Goal: Task Accomplishment & Management: Use online tool/utility

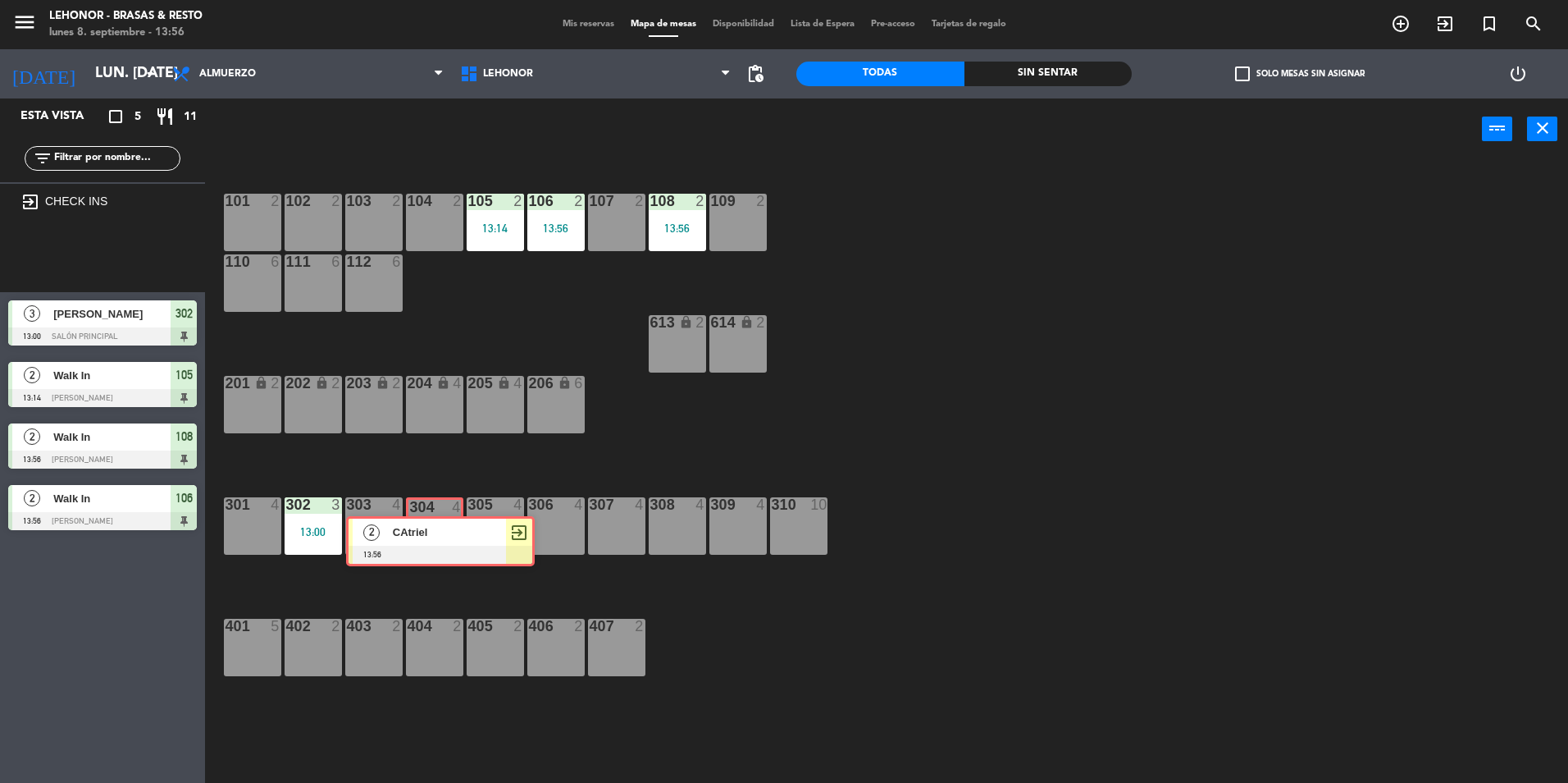
drag, startPoint x: 74, startPoint y: 247, endPoint x: 412, endPoint y: 529, distance: 440.2
click at [412, 529] on div "Esta vista crop_square 5 restaurant 11 filter_list exit_to_app CHECK INS 2 CAtr…" at bounding box center [784, 443] width 1568 height 688
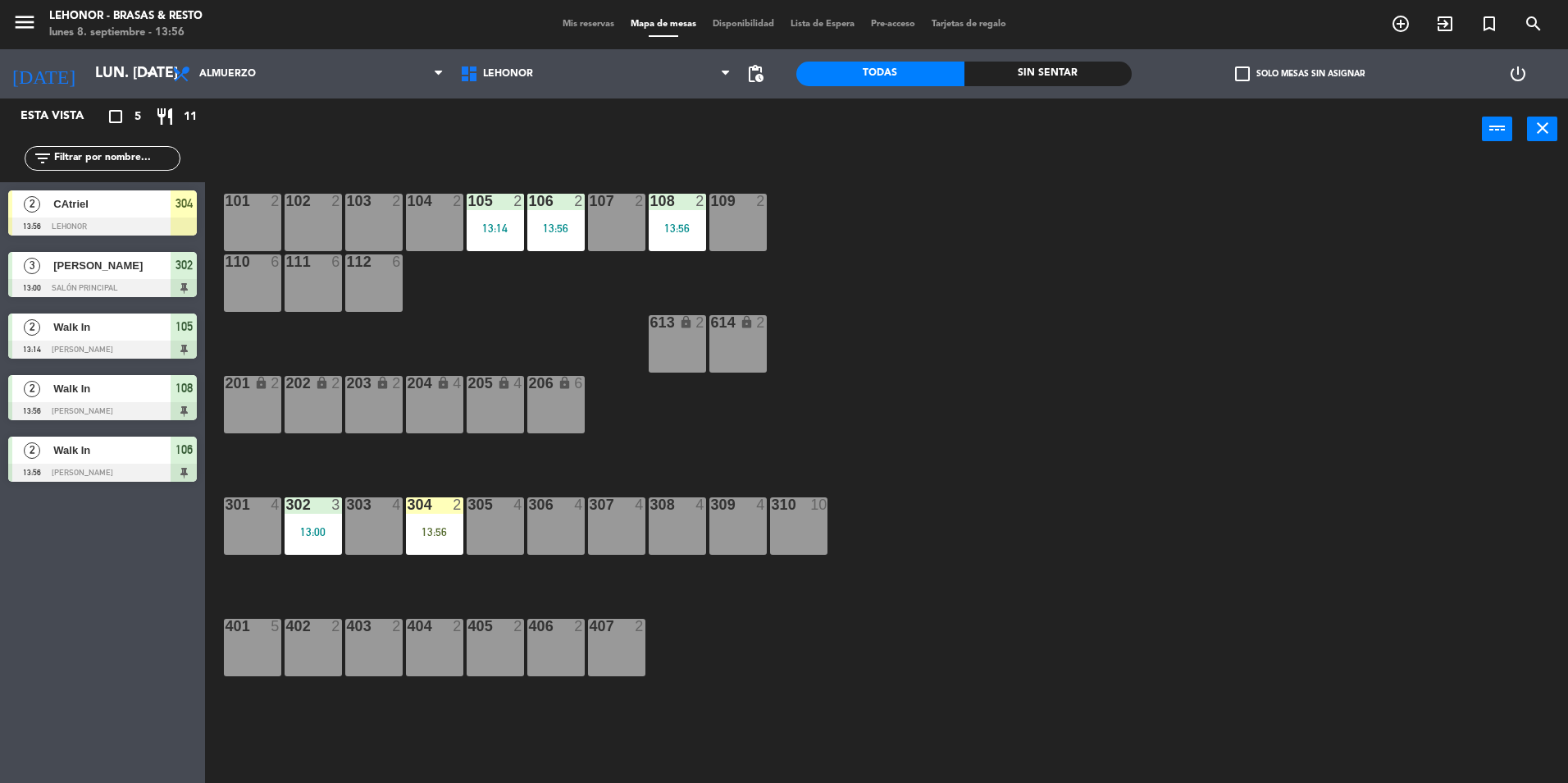
click at [421, 530] on div "13:56" at bounding box center [434, 532] width 57 height 11
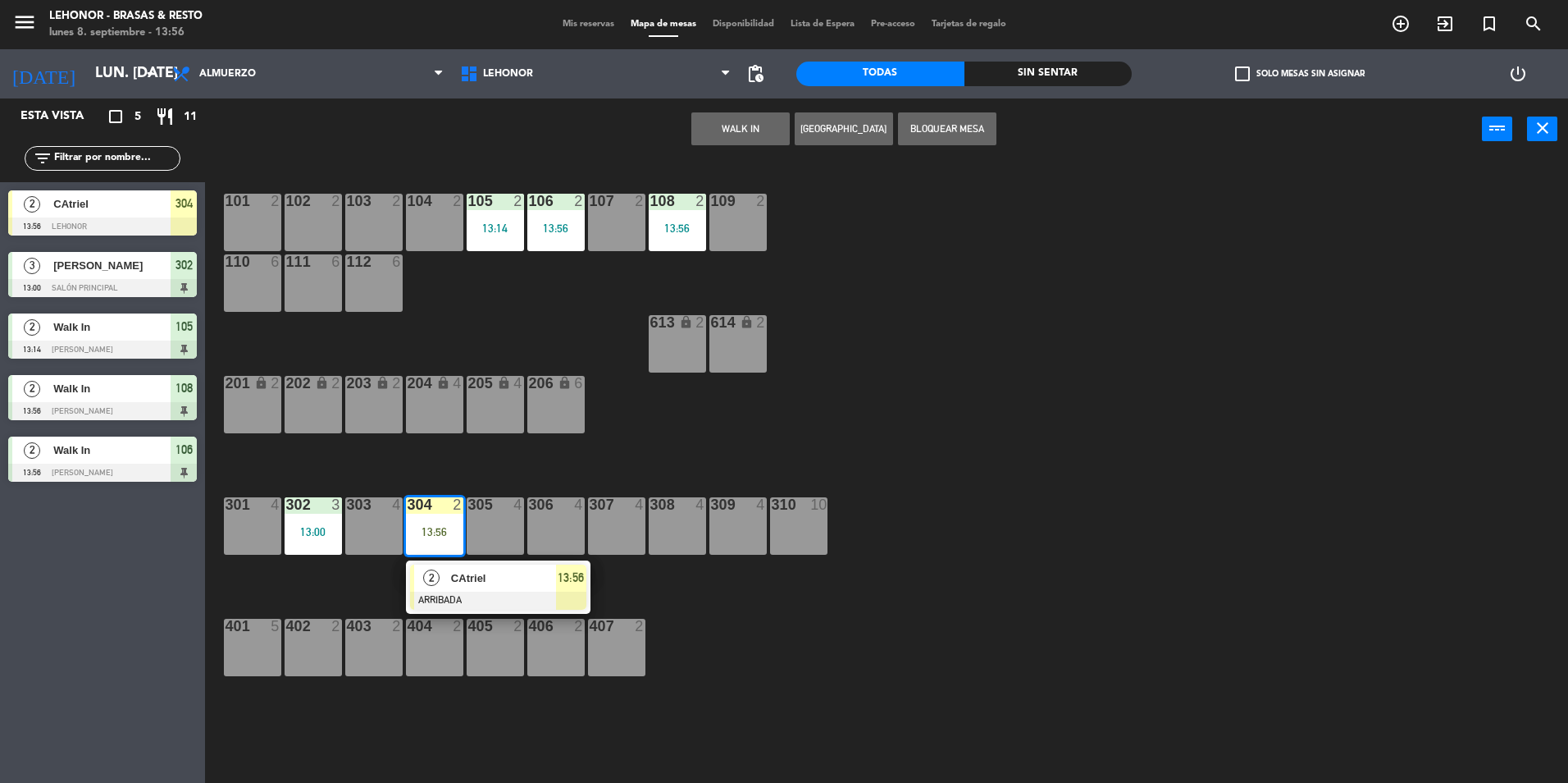
click at [483, 595] on div at bounding box center [498, 601] width 177 height 18
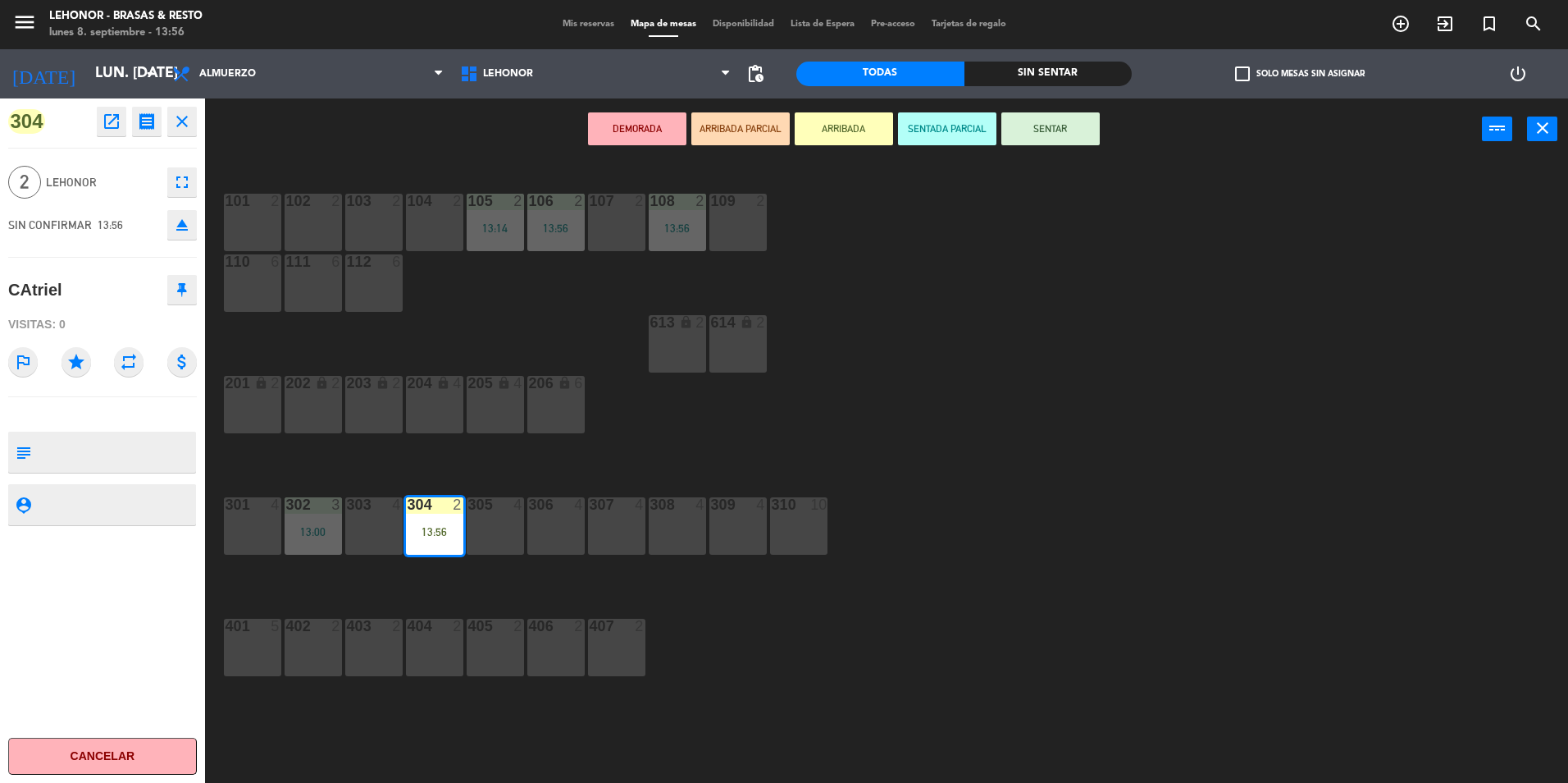
click at [1069, 127] on button "SENTAR" at bounding box center [1050, 129] width 98 height 33
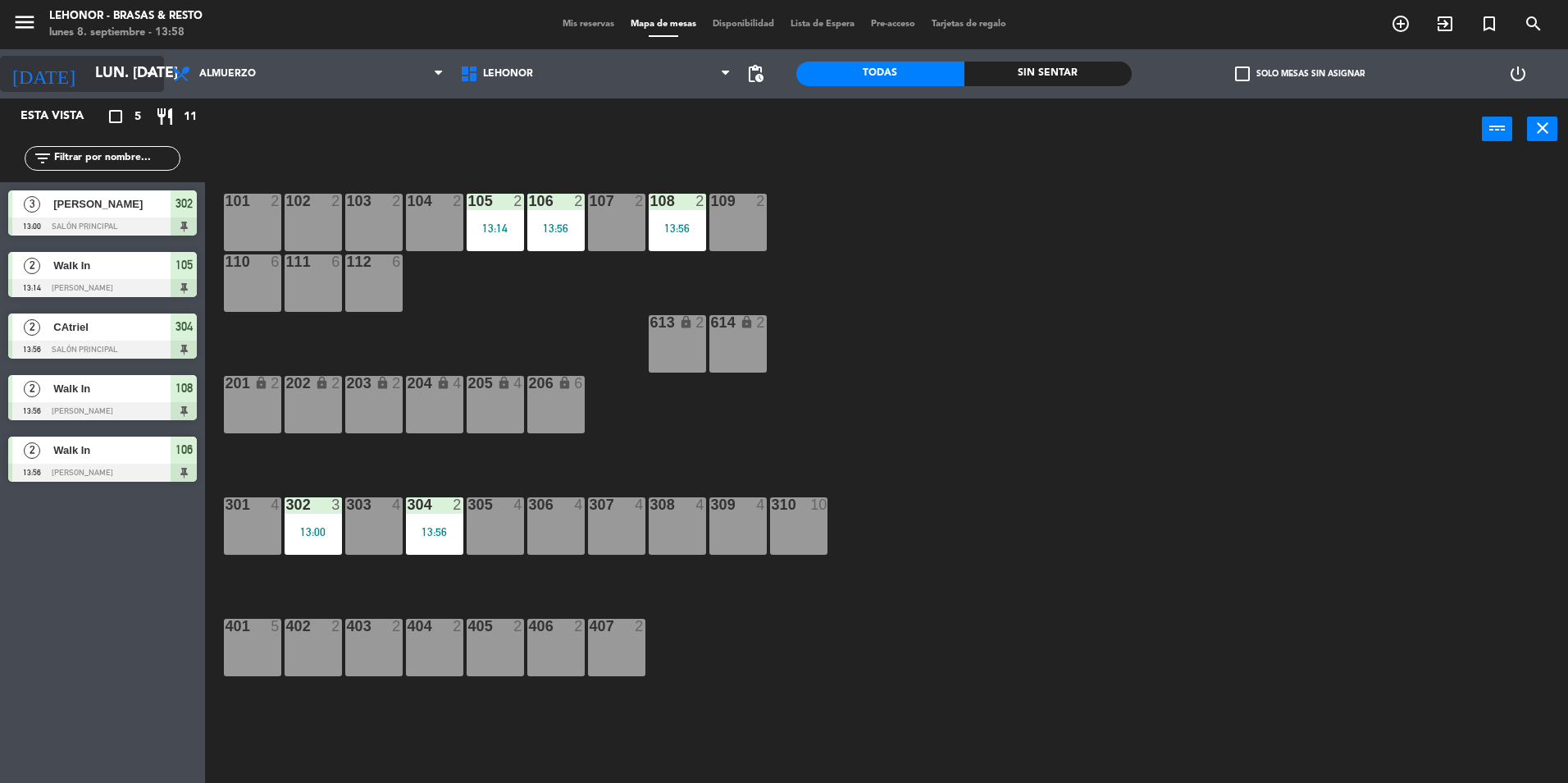
click at [74, 91] on div "[DATE] lun. [DATE] arrow_drop_down" at bounding box center [82, 74] width 164 height 36
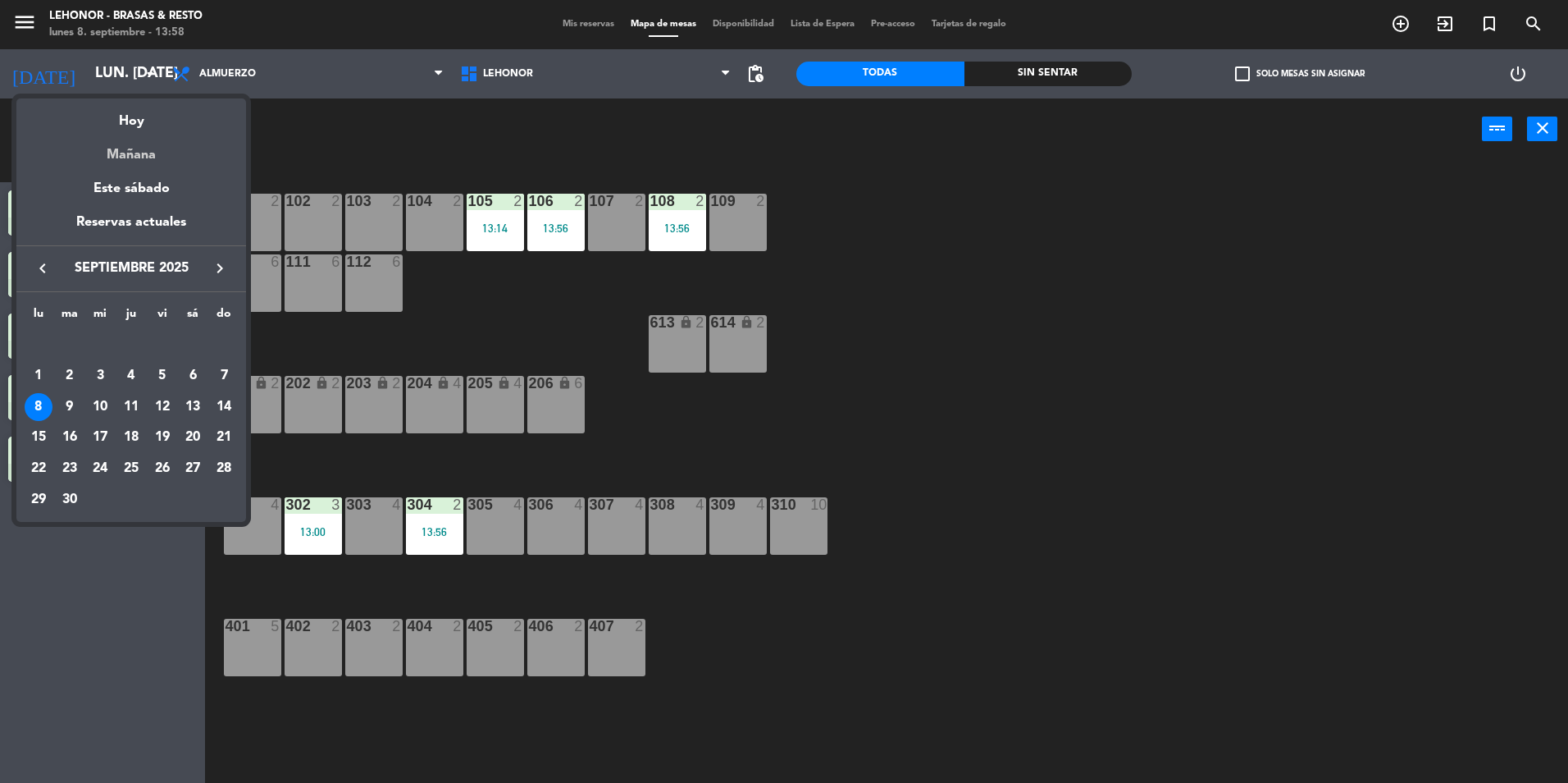
click at [137, 156] on div "Mañana" at bounding box center [132, 149] width 230 height 34
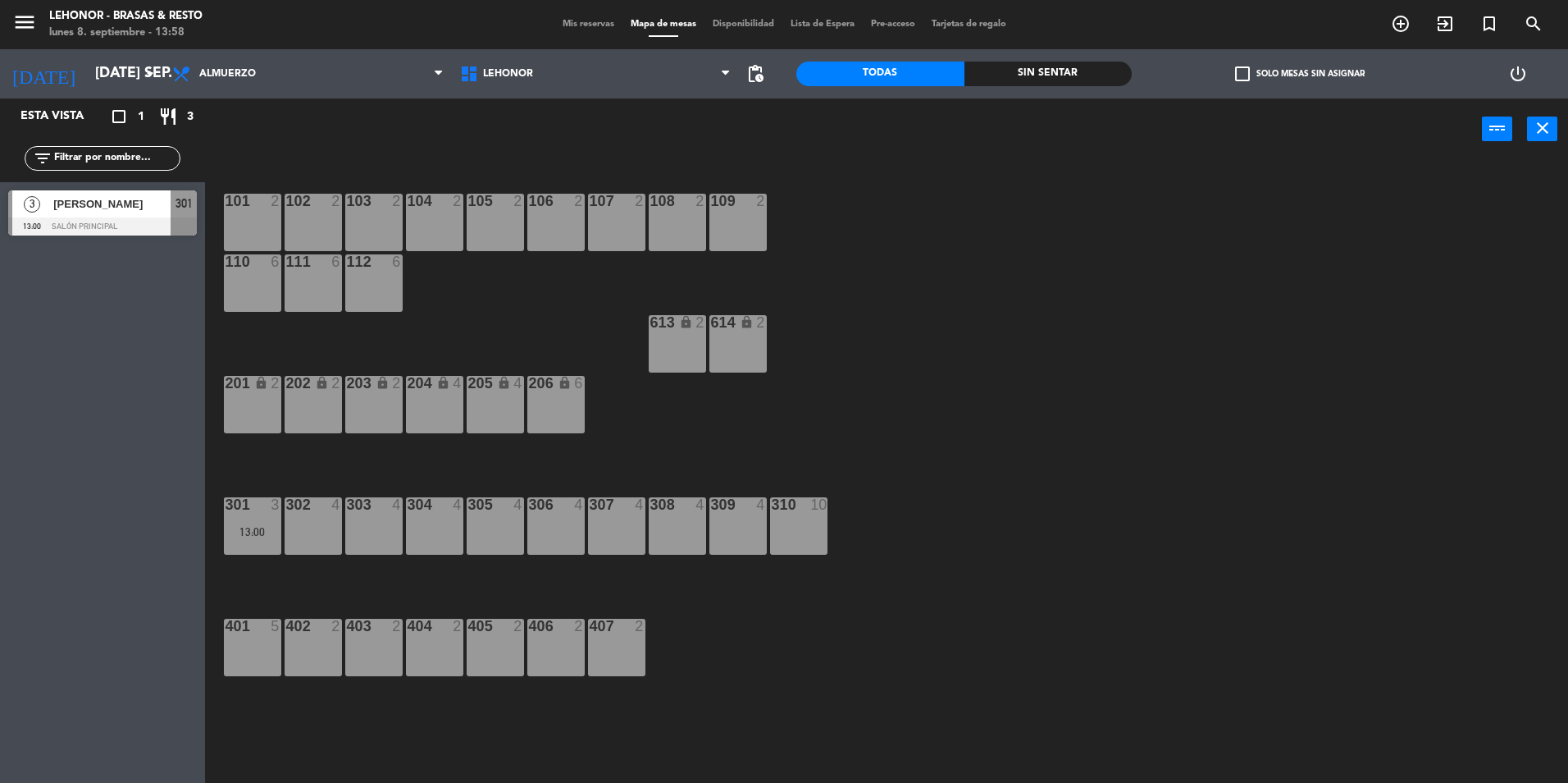
click at [119, 209] on span "[PERSON_NAME]" at bounding box center [112, 203] width 118 height 17
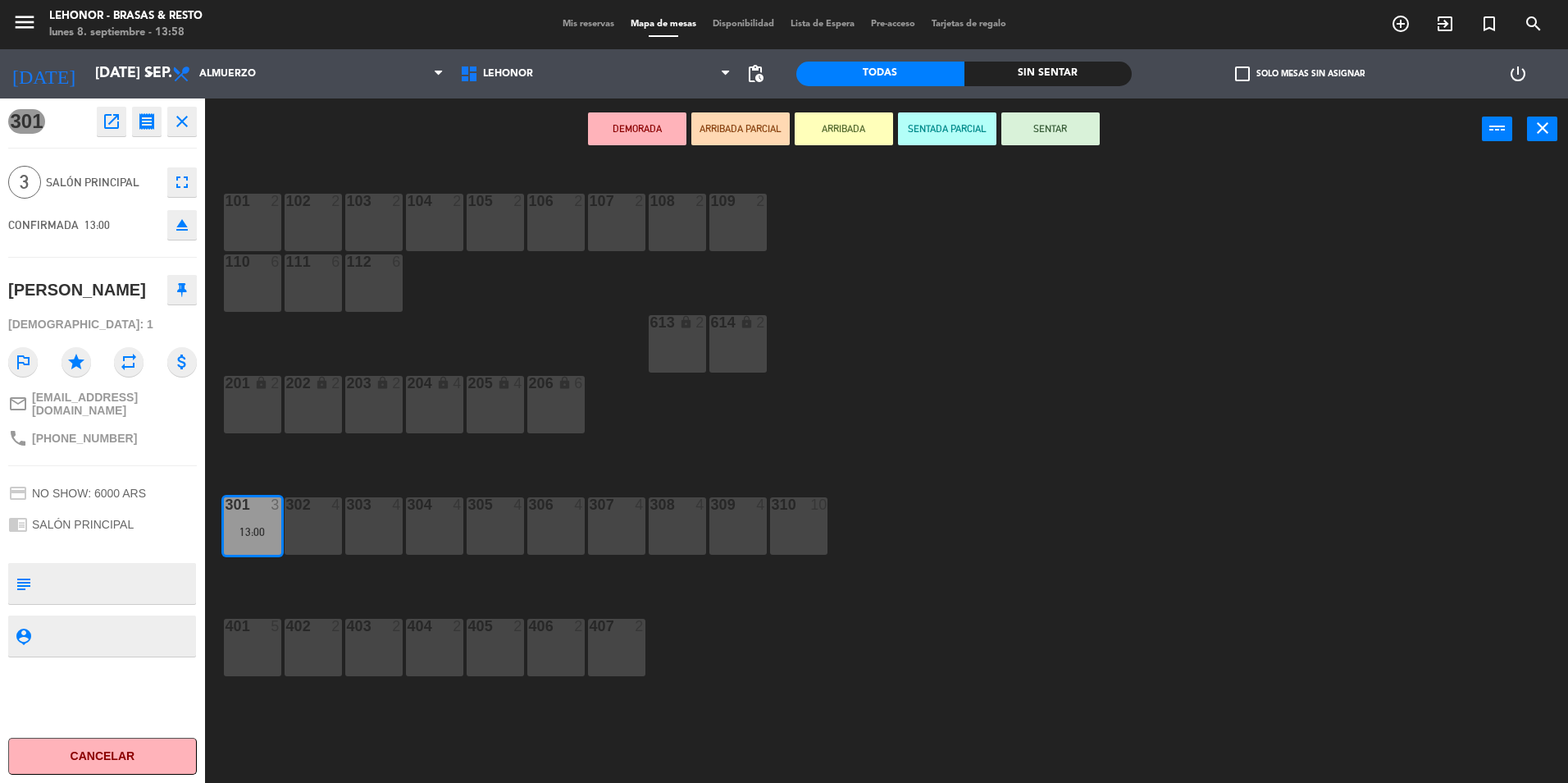
click at [183, 124] on icon "close" at bounding box center [181, 121] width 19 height 19
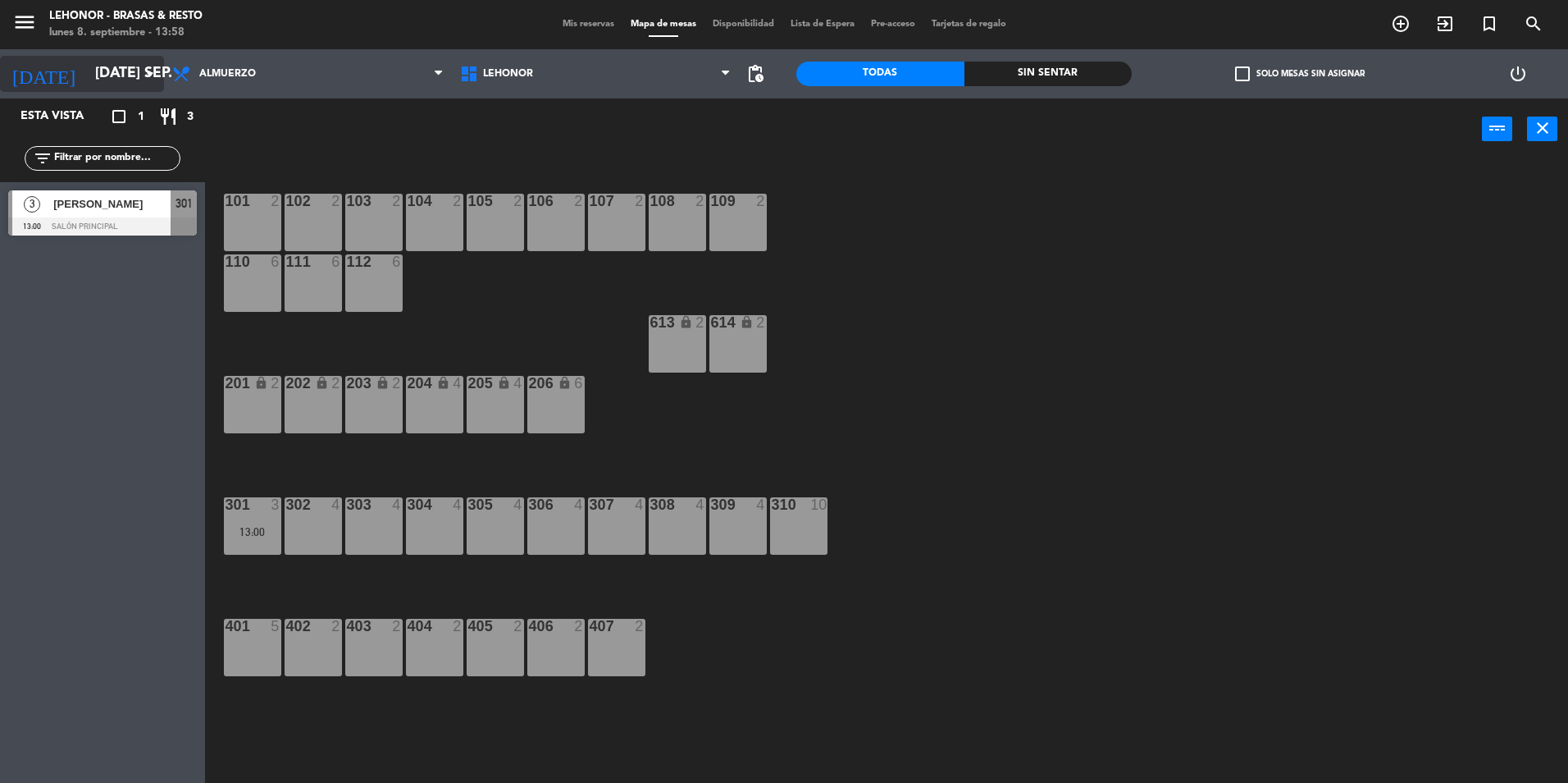
click at [142, 75] on icon "arrow_drop_down" at bounding box center [150, 74] width 19 height 19
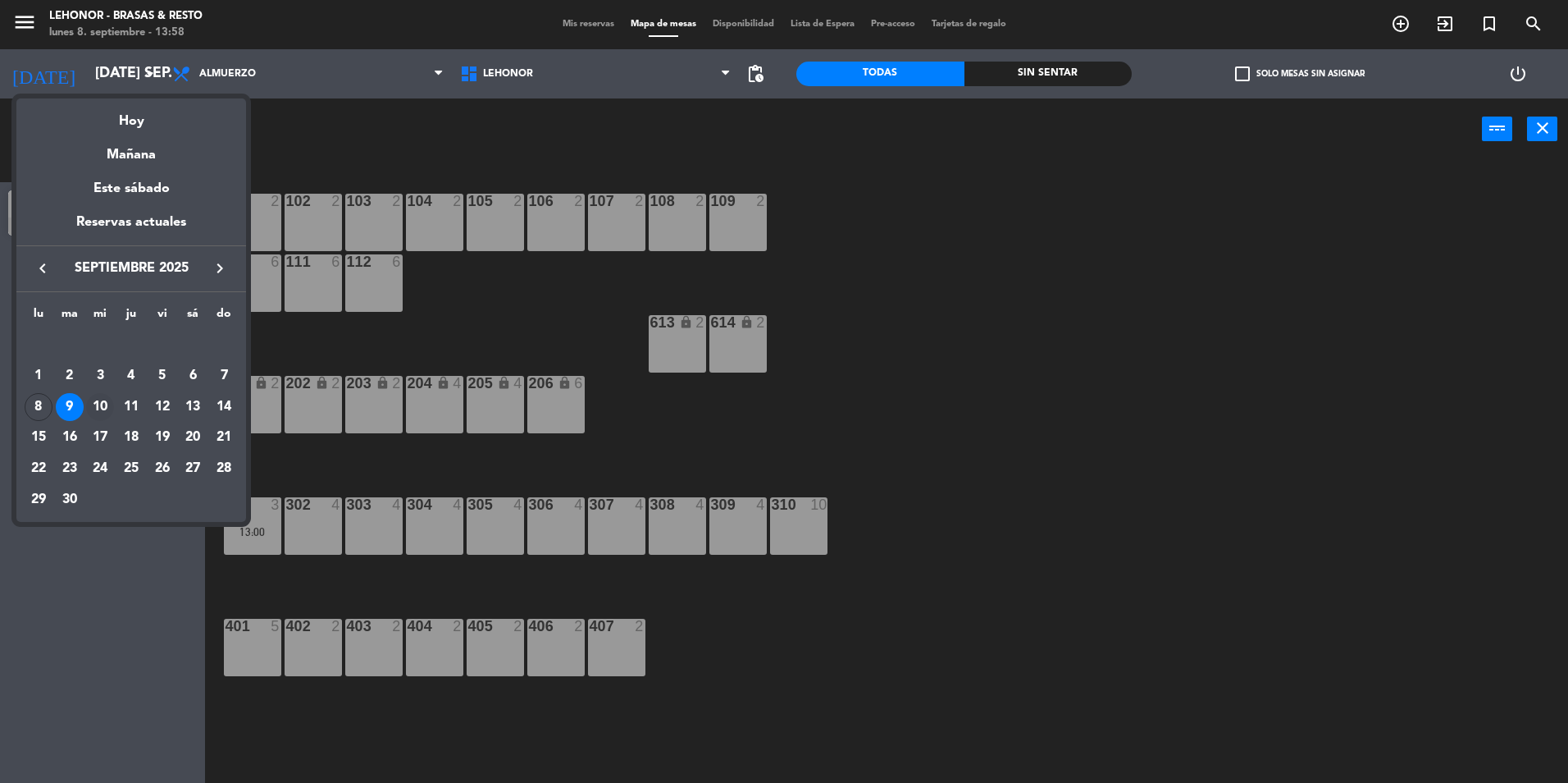
click at [106, 400] on div "10" at bounding box center [100, 407] width 28 height 28
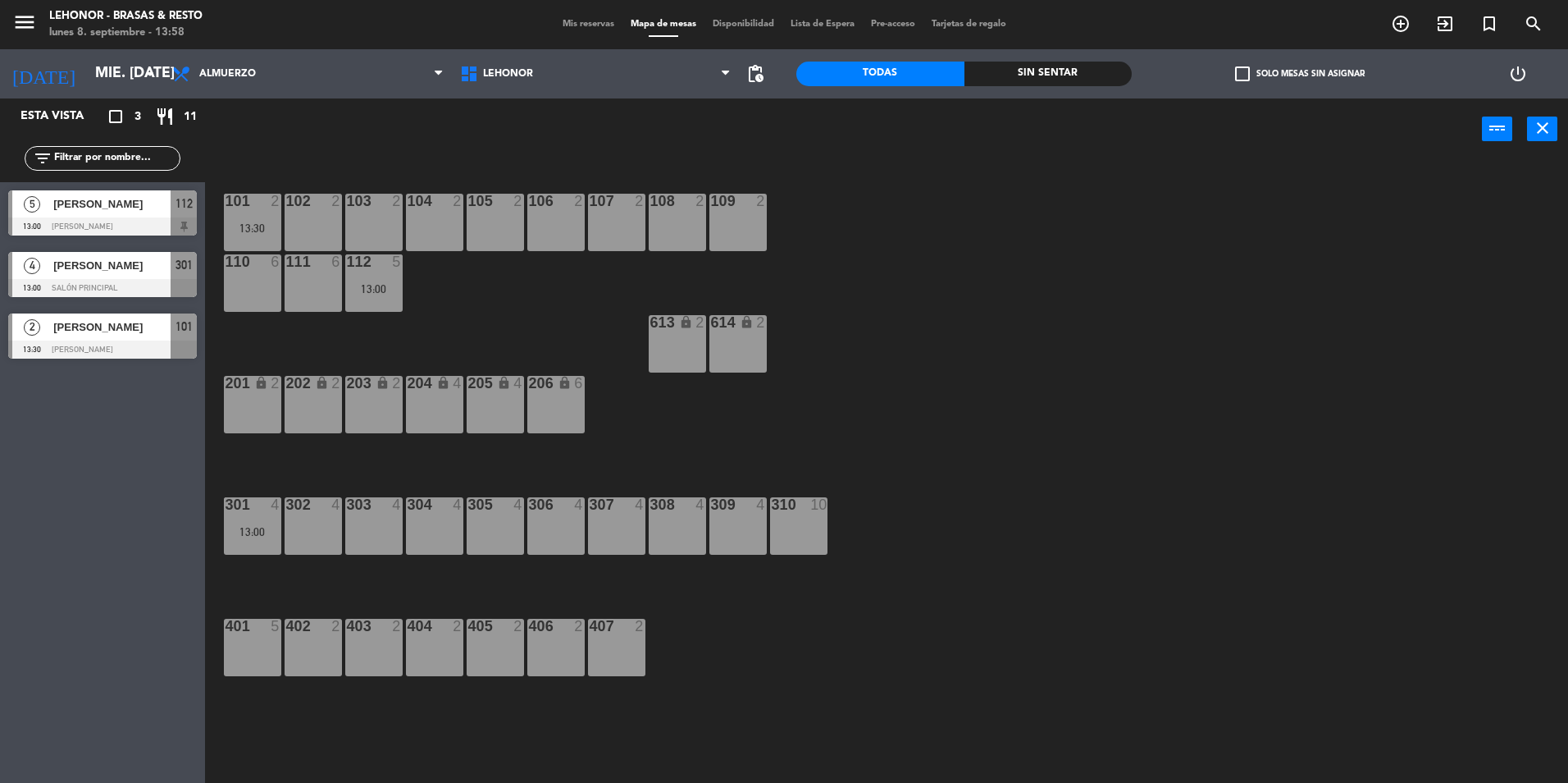
click at [109, 225] on div at bounding box center [102, 226] width 189 height 18
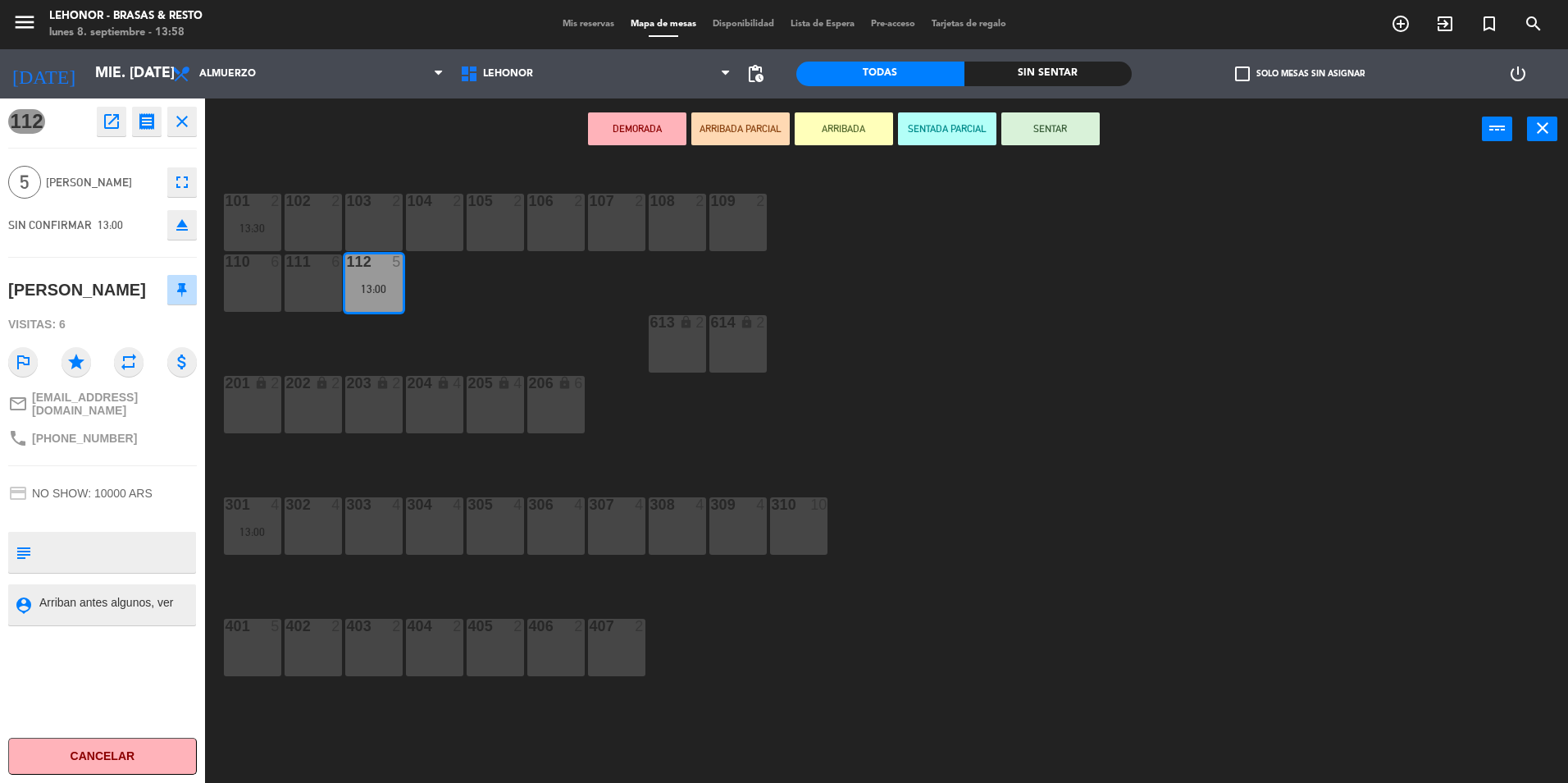
click at [189, 120] on icon "close" at bounding box center [181, 121] width 19 height 19
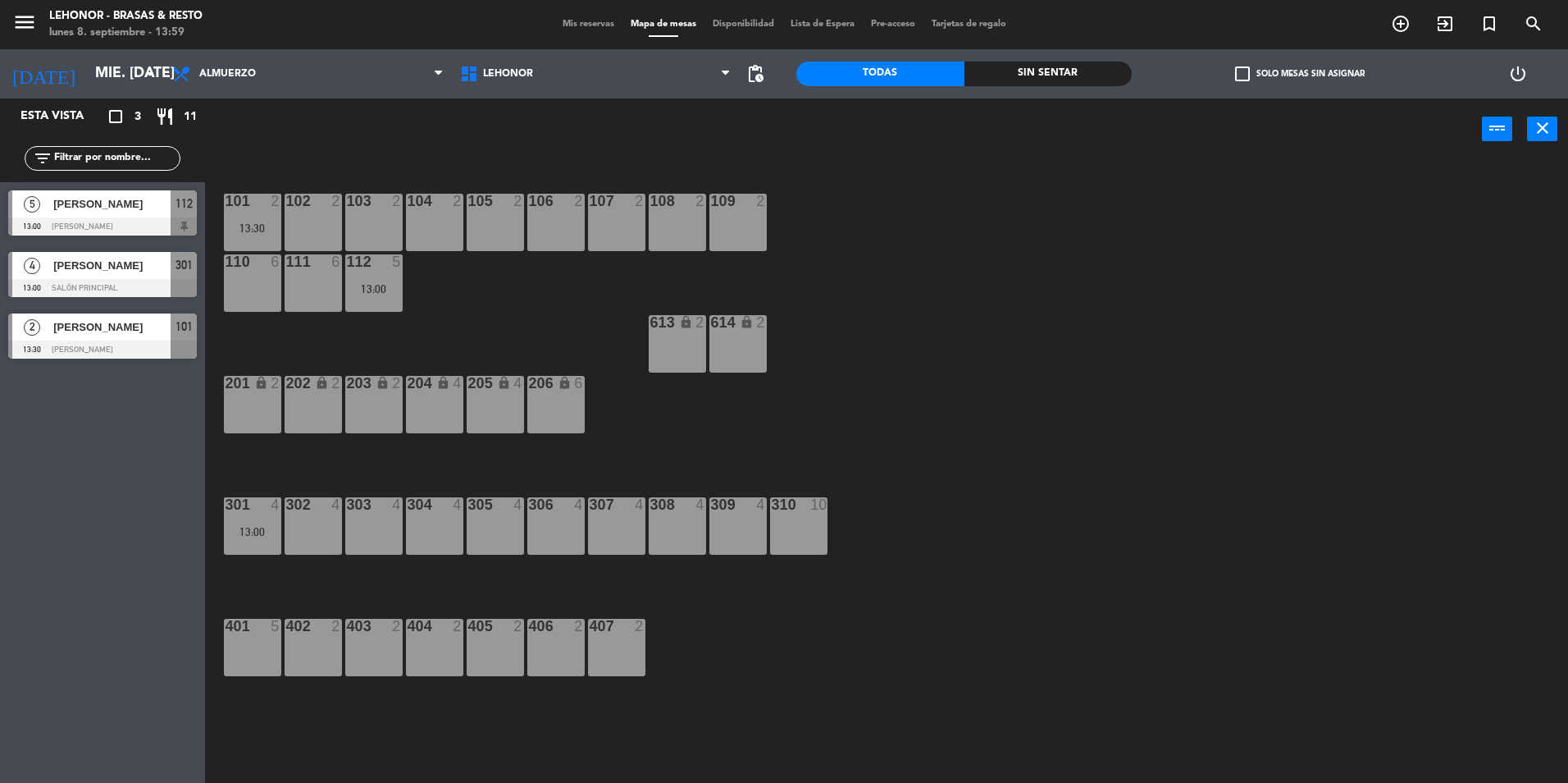
click at [117, 277] on div "[PERSON_NAME]" at bounding box center [110, 265] width 119 height 27
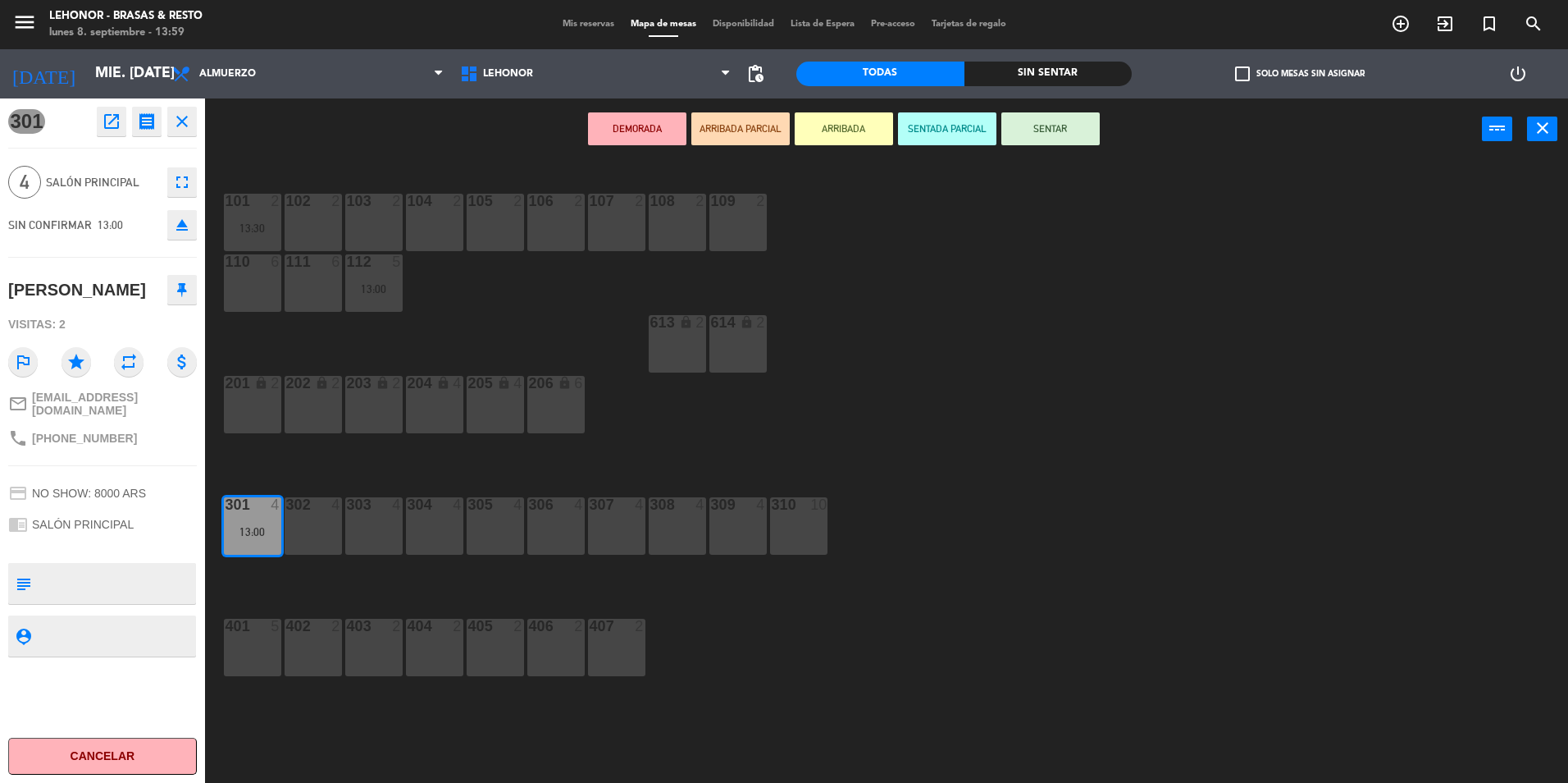
click at [315, 527] on div "302 4" at bounding box center [313, 525] width 57 height 57
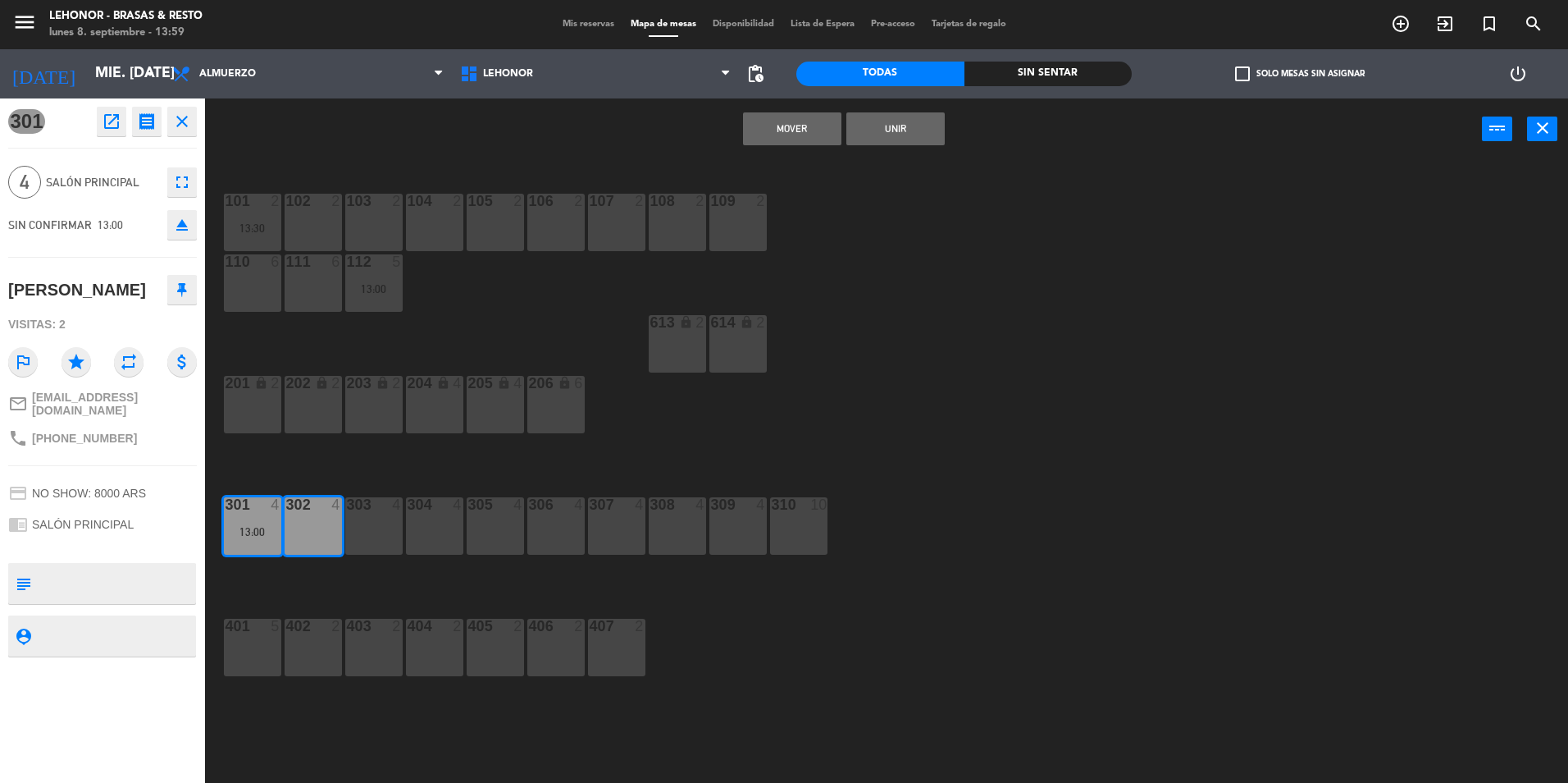
click at [778, 118] on button "Mover" at bounding box center [792, 129] width 98 height 33
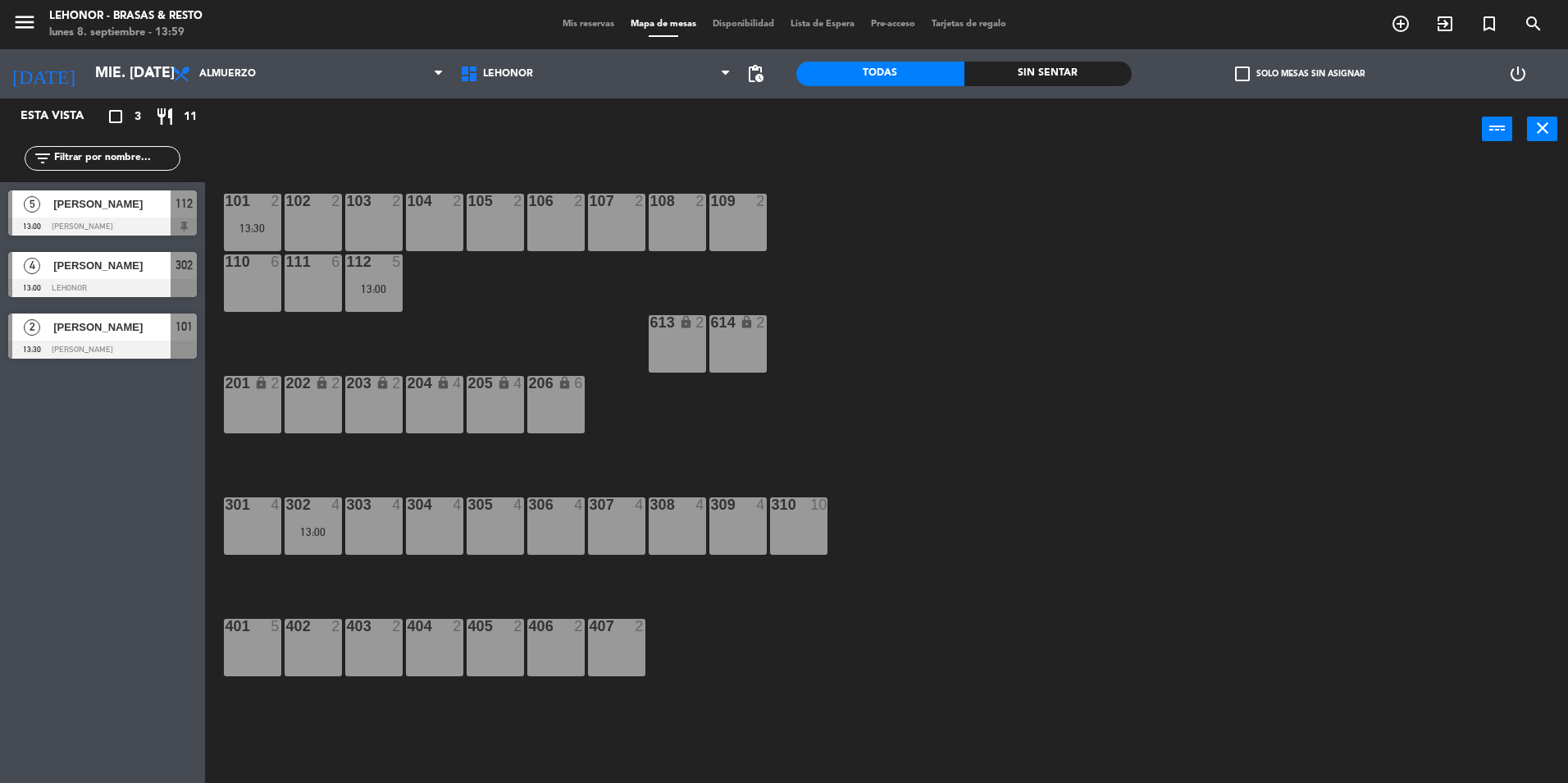
click at [45, 322] on div "2" at bounding box center [31, 327] width 40 height 27
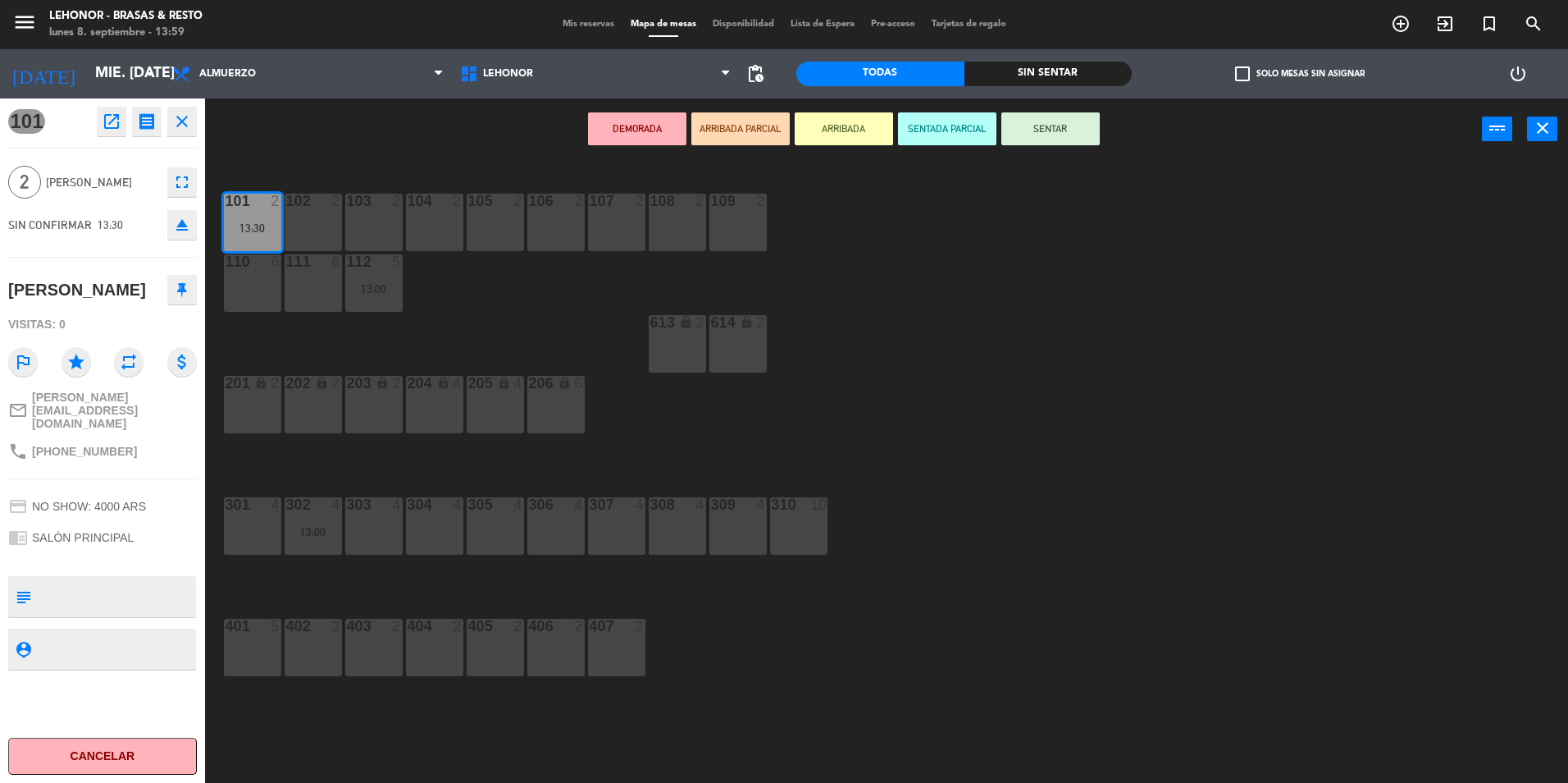
click at [426, 225] on div "104 2" at bounding box center [434, 222] width 57 height 57
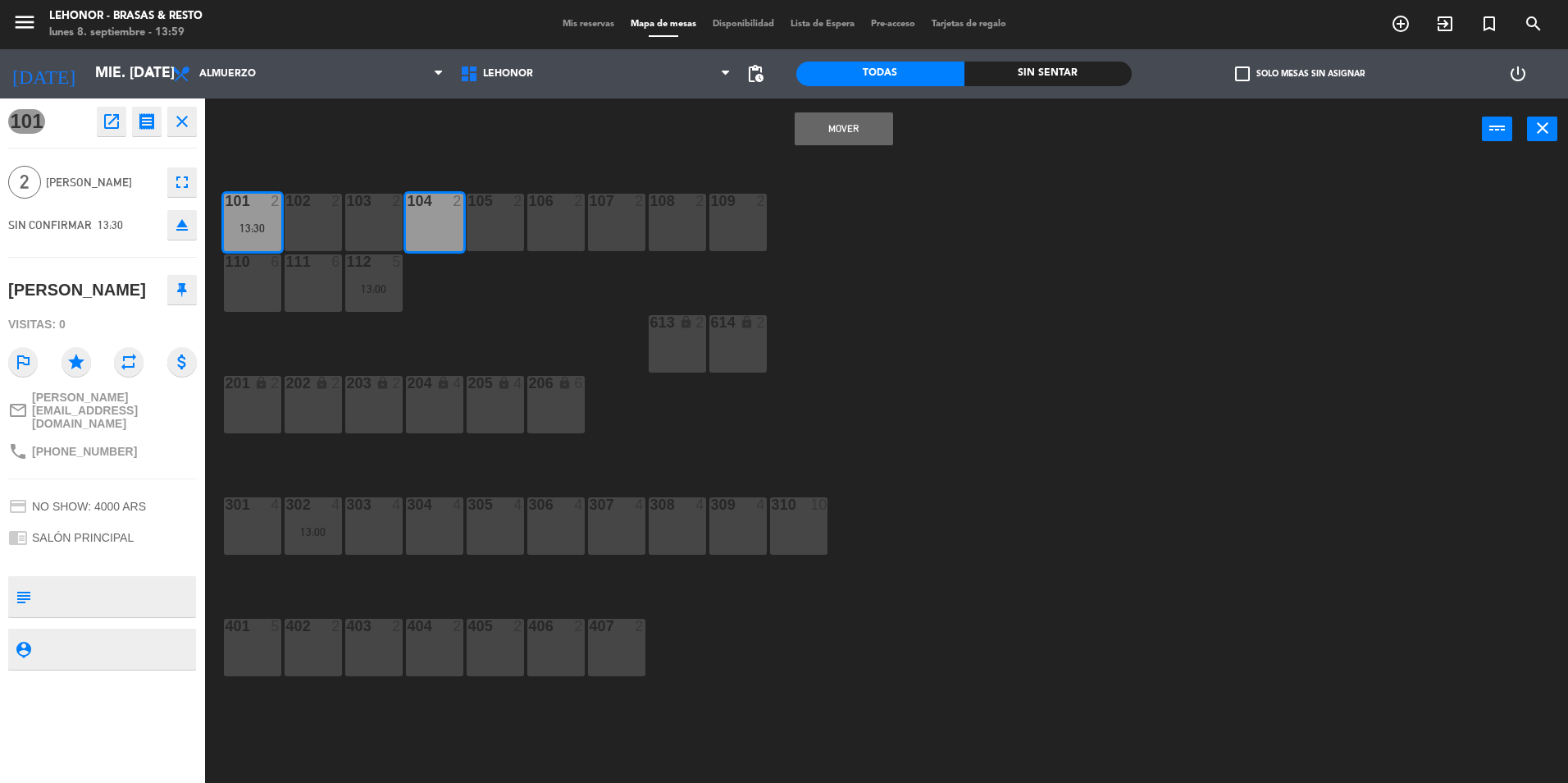
click at [846, 139] on button "Mover" at bounding box center [843, 129] width 98 height 33
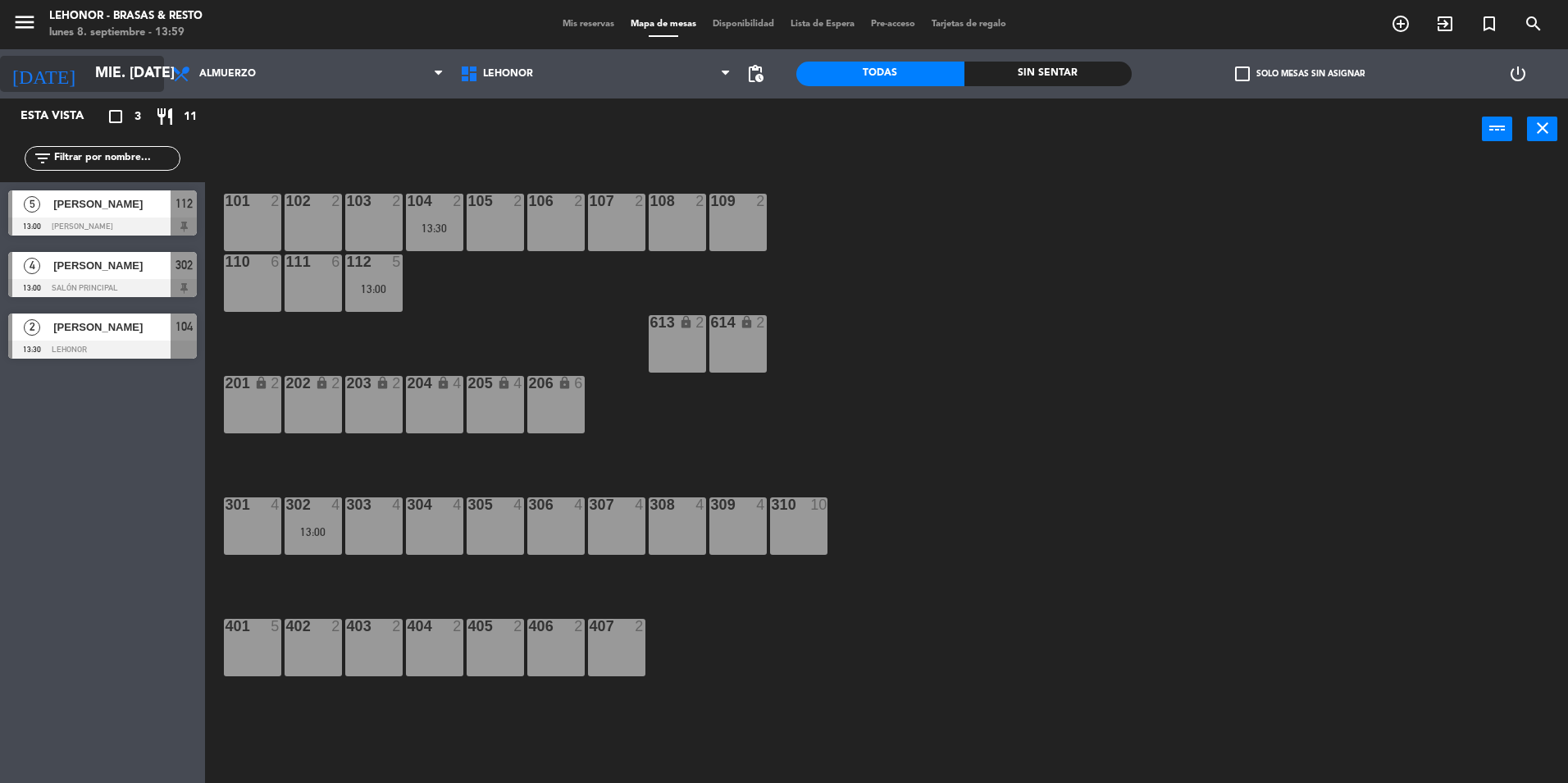
click at [109, 83] on input "mié. [DATE]" at bounding box center [182, 74] width 190 height 33
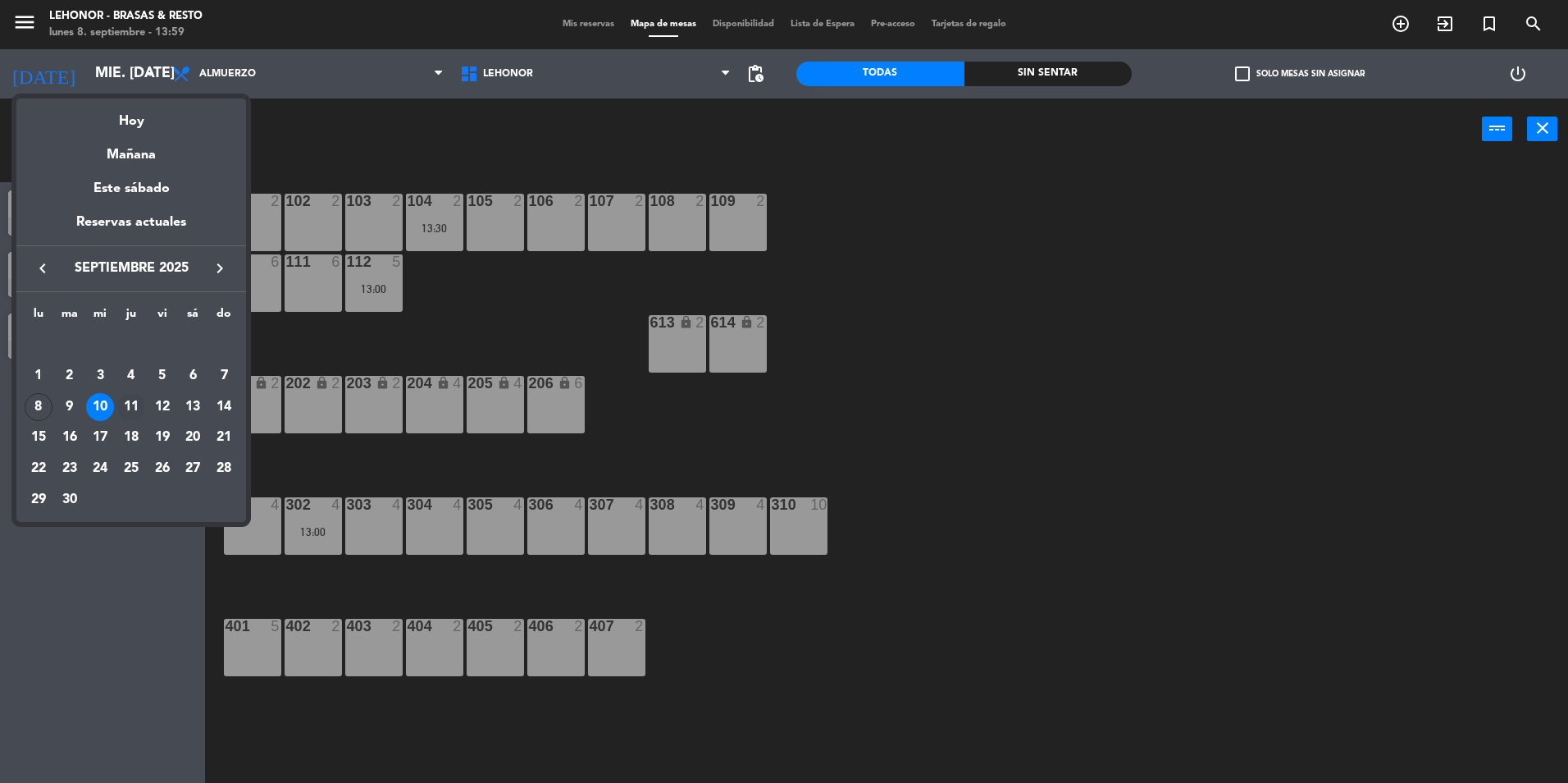
click at [126, 409] on div "11" at bounding box center [132, 407] width 28 height 28
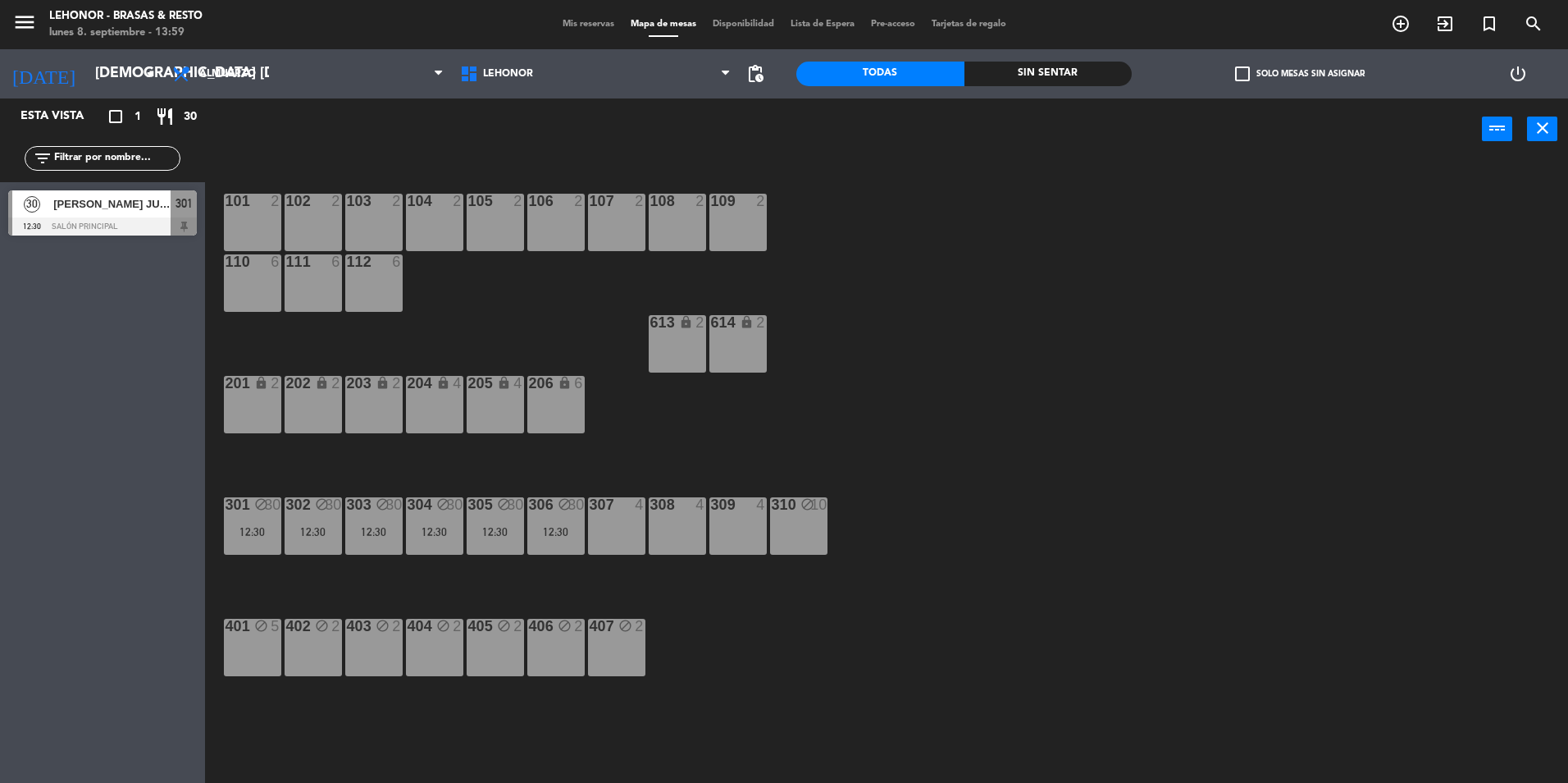
click at [147, 215] on div "[PERSON_NAME] JUST" at bounding box center [110, 203] width 119 height 27
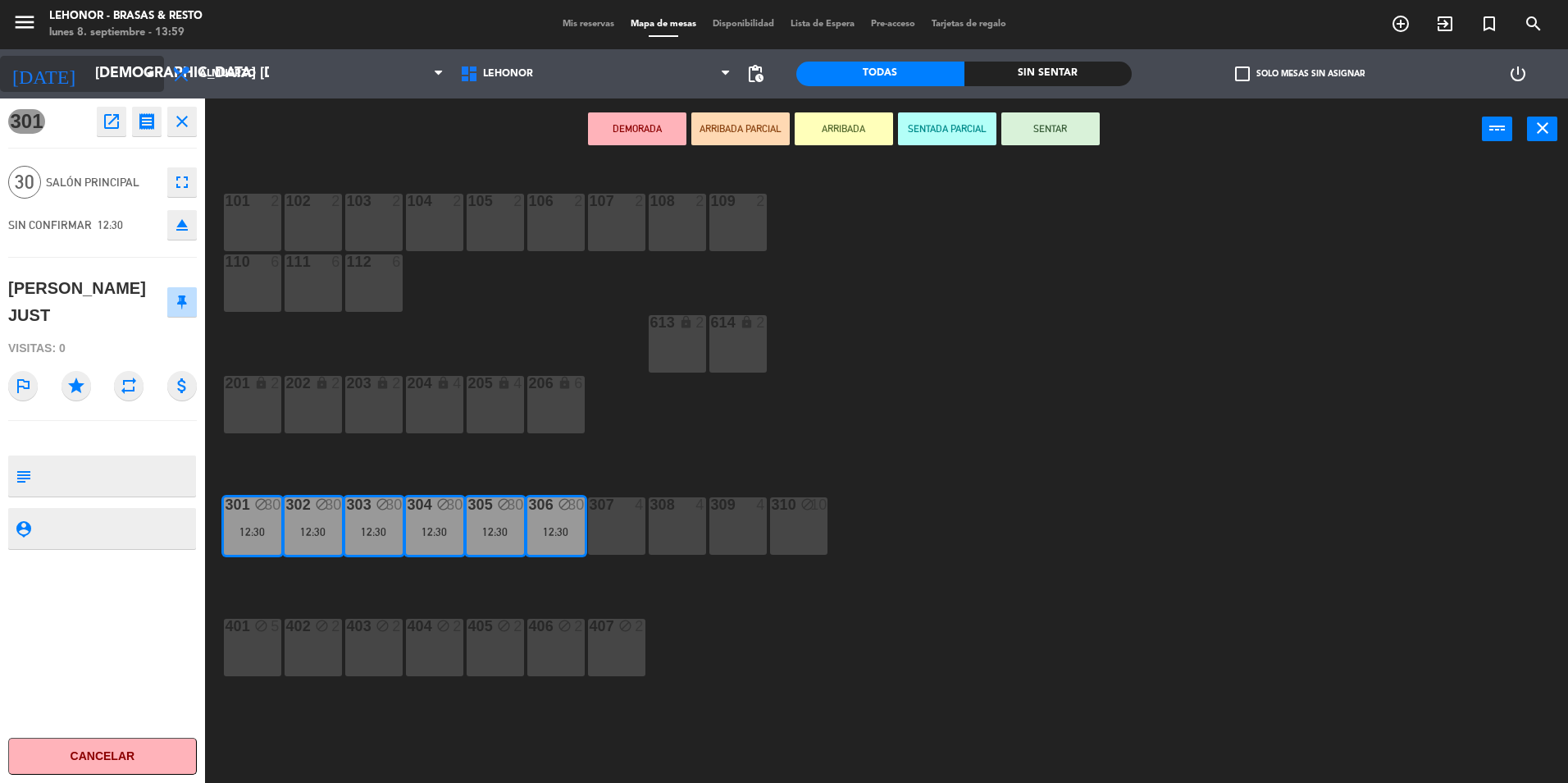
click at [133, 68] on input "[DEMOGRAPHIC_DATA] [DATE]" at bounding box center [182, 74] width 190 height 33
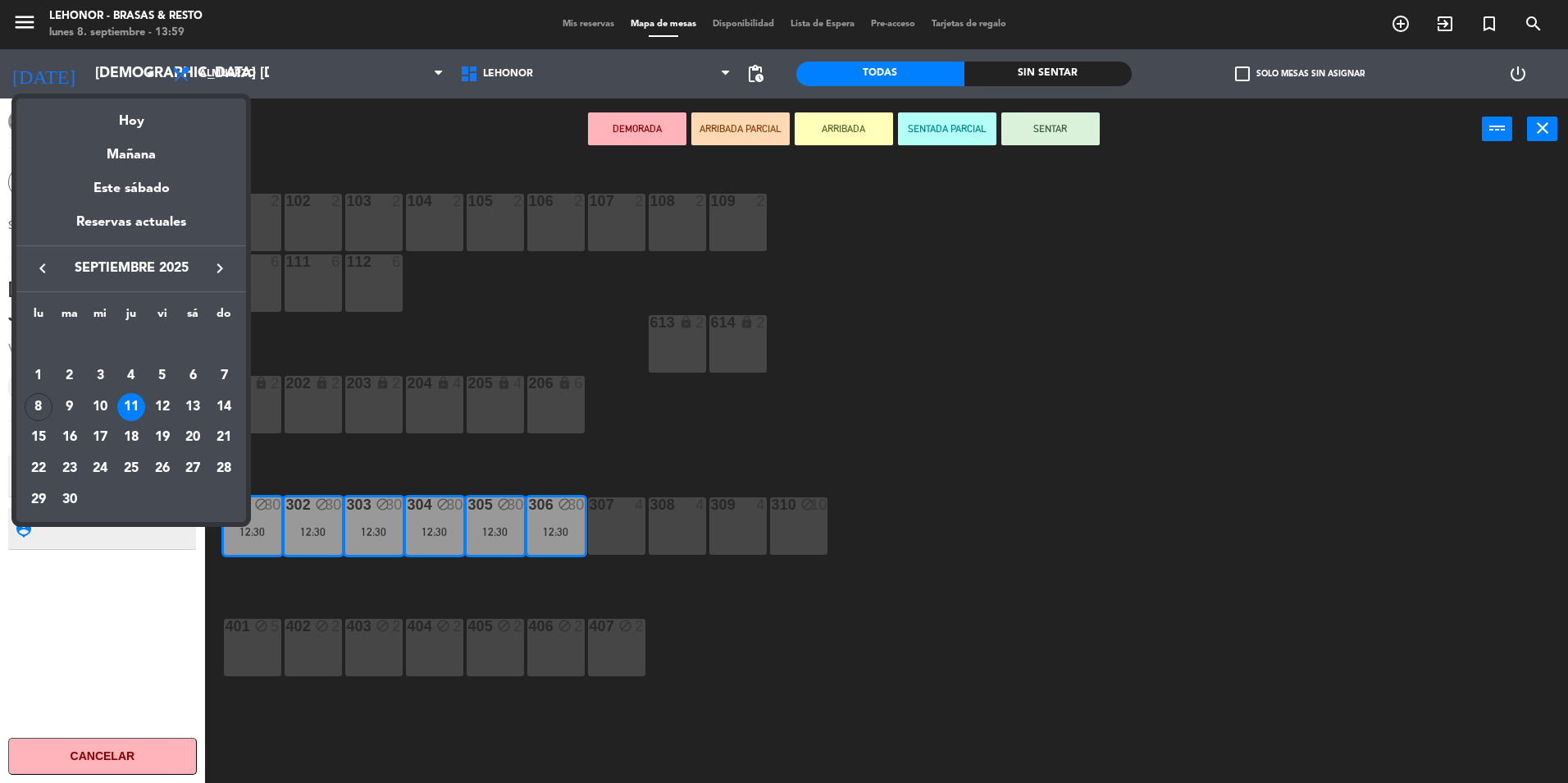
click at [121, 125] on div "Hoy" at bounding box center [132, 115] width 230 height 34
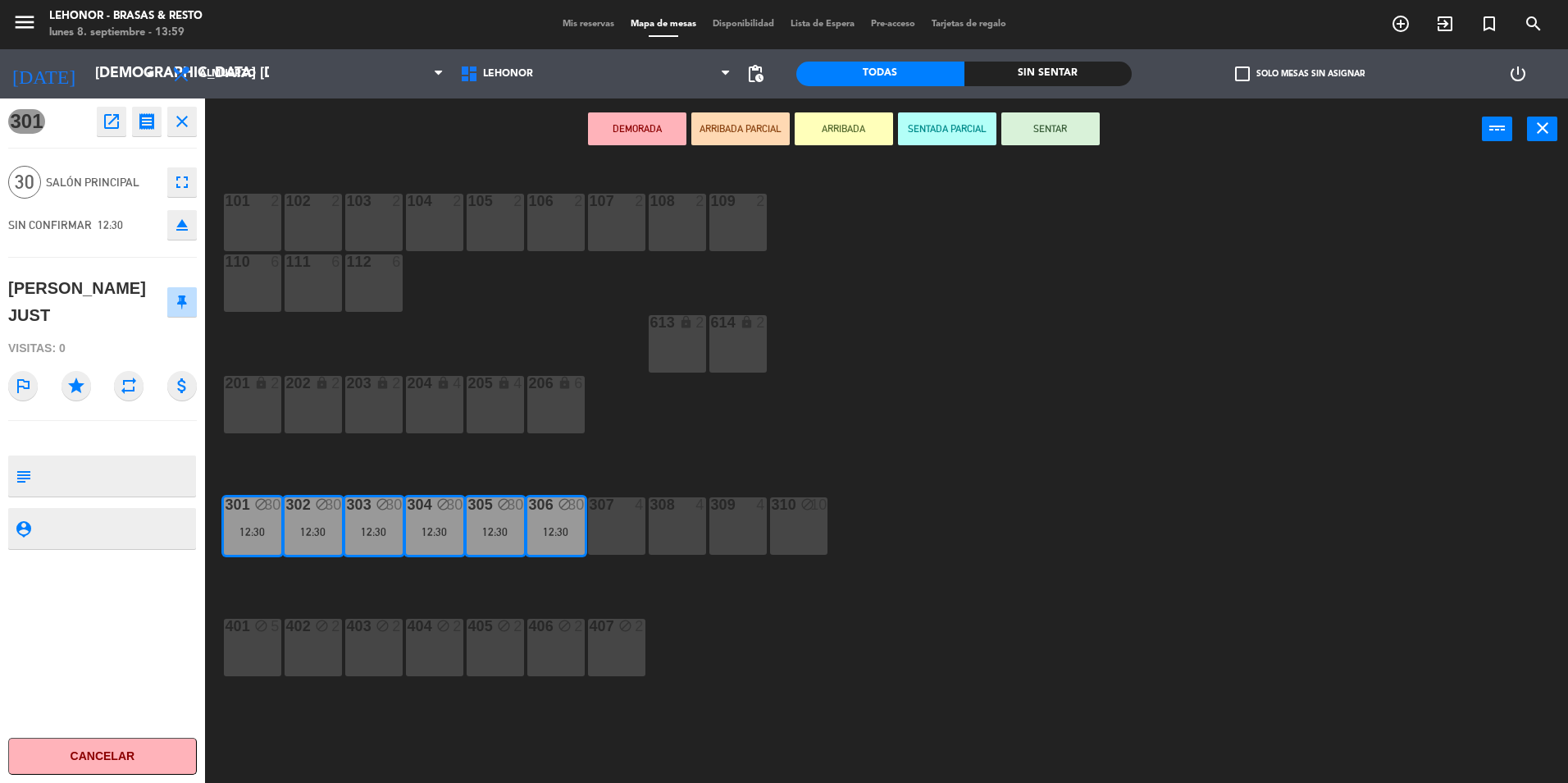
type input "lun. [DATE]"
